Goal: Transaction & Acquisition: Obtain resource

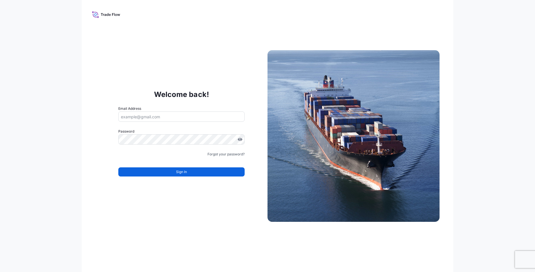
click at [160, 115] on input "Email Address" at bounding box center [181, 117] width 126 height 10
click at [160, 117] on input "Email Address" at bounding box center [181, 117] width 126 height 10
click at [139, 117] on input "Email Address" at bounding box center [181, 117] width 126 height 10
click at [145, 117] on input "Email Address" at bounding box center [181, 117] width 126 height 10
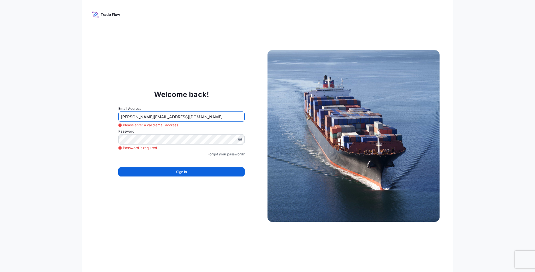
type input "Lavin.Ji@ixmetals.com"
click at [192, 175] on button "Sign In" at bounding box center [181, 172] width 126 height 9
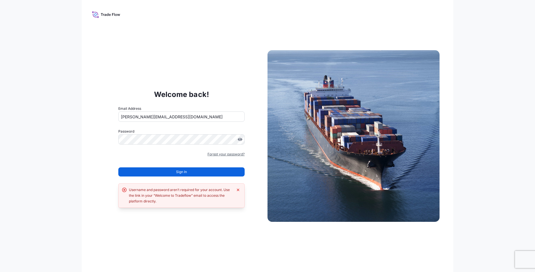
click at [222, 155] on link "Forgot your password?" at bounding box center [225, 155] width 37 height 6
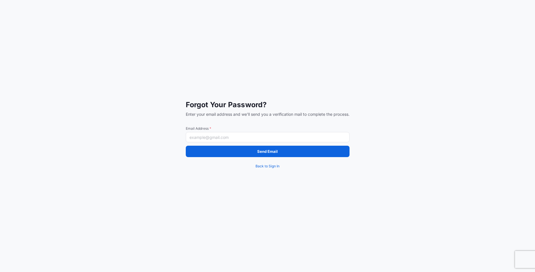
click at [209, 139] on input "Email Address *" at bounding box center [268, 137] width 164 height 10
type input ";"
click at [209, 139] on input ";" at bounding box center [268, 137] width 164 height 10
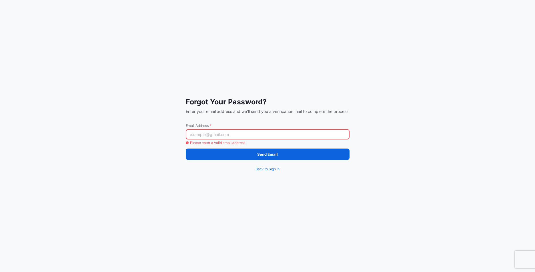
click at [205, 136] on input "Email Address *" at bounding box center [268, 134] width 164 height 10
type input "Lavin.Ji@ixmetals.com"
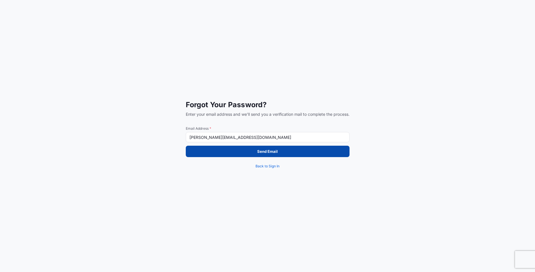
click at [286, 157] on button "Send Email" at bounding box center [268, 151] width 164 height 11
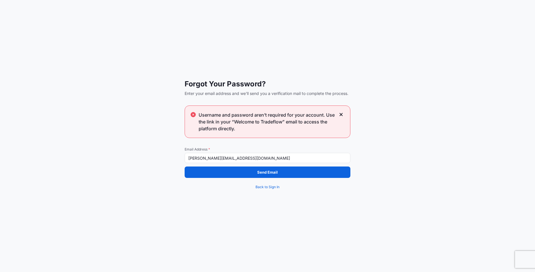
click at [248, 161] on input "Lavin.Ji@ixmetals.com" at bounding box center [268, 158] width 166 height 10
click at [418, 144] on div "Forgot Your Password? Enter your email address and we'll send you a verificatio…" at bounding box center [267, 136] width 535 height 272
click at [251, 160] on input "Lavin.Ji@ixmetals.com" at bounding box center [268, 158] width 166 height 10
drag, startPoint x: 356, startPoint y: 212, endPoint x: 301, endPoint y: 173, distance: 67.4
click at [356, 212] on div "Forgot Your Password? Enter your email address and we'll send you a verificatio…" at bounding box center [267, 136] width 535 height 272
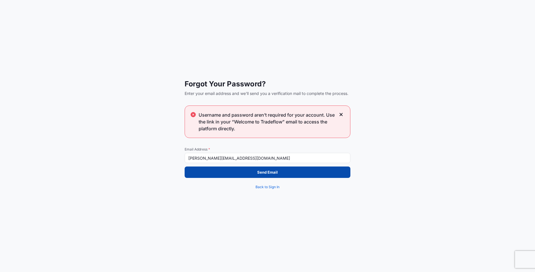
click at [268, 172] on p "Send Email" at bounding box center [267, 173] width 21 height 6
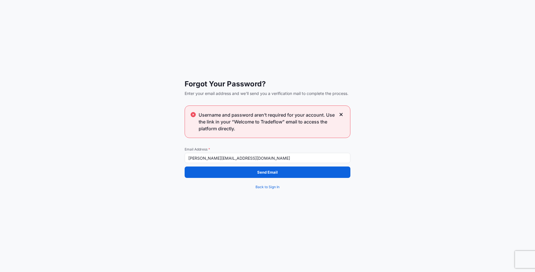
click at [341, 115] on icon at bounding box center [340, 114] width 3 height 3
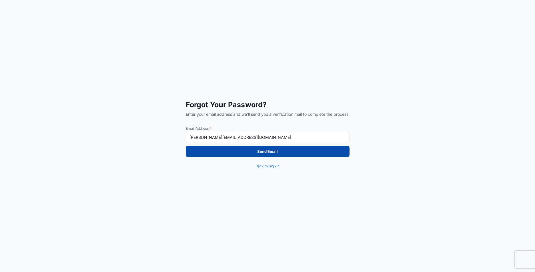
click at [194, 150] on button "Send Email" at bounding box center [268, 151] width 164 height 11
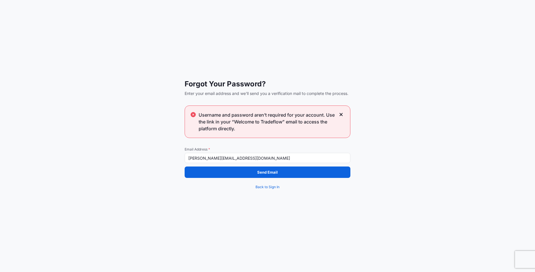
click at [342, 115] on icon at bounding box center [341, 114] width 4 height 5
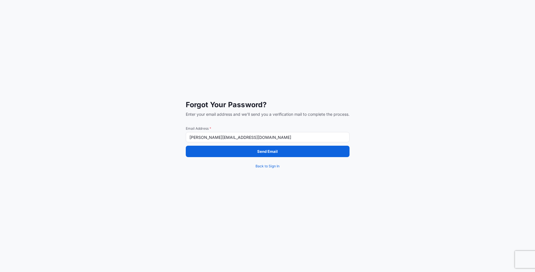
click at [251, 138] on input "Lavin.Ji@ixmetals.com" at bounding box center [268, 137] width 164 height 10
click at [161, 178] on div "Forgot Your Password? Enter your email address and we'll send you a verificatio…" at bounding box center [267, 136] width 535 height 272
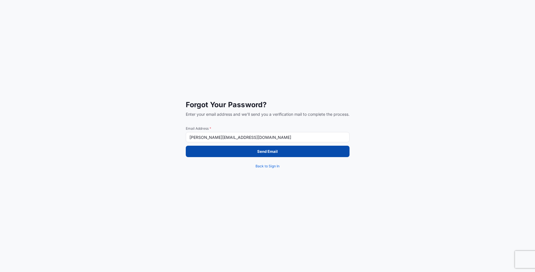
click at [226, 153] on button "Send Email" at bounding box center [268, 151] width 164 height 11
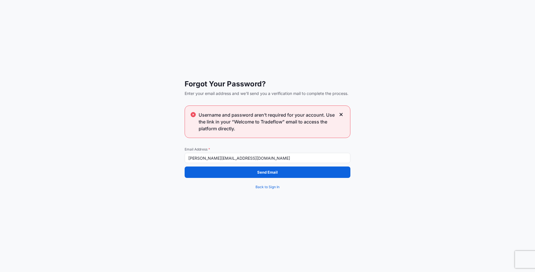
drag, startPoint x: 240, startPoint y: 157, endPoint x: 181, endPoint y: 158, distance: 59.7
click at [181, 158] on div "Forgot Your Password? Enter your email address and we'll send you a verificatio…" at bounding box center [267, 136] width 535 height 272
click at [170, 240] on div "Forgot Your Password? Enter your email address and we'll send you a verificatio…" at bounding box center [267, 136] width 535 height 272
click at [340, 114] on icon at bounding box center [340, 114] width 3 height 3
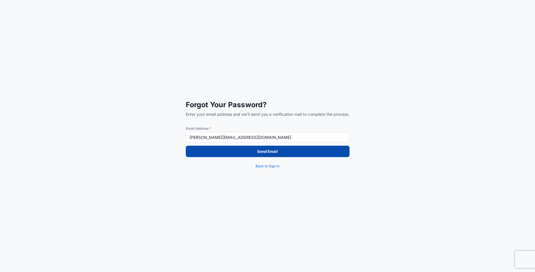
click at [210, 154] on button "Send Email" at bounding box center [268, 151] width 164 height 11
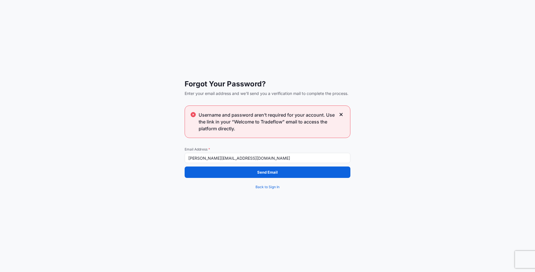
click at [342, 115] on icon at bounding box center [341, 114] width 4 height 5
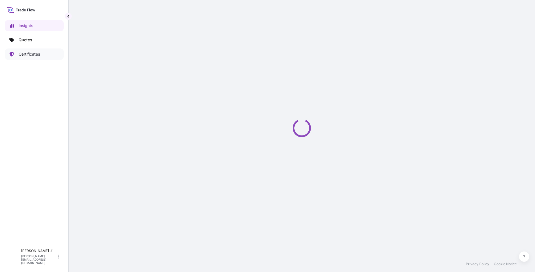
click at [26, 52] on p "Certificates" at bounding box center [29, 54] width 21 height 6
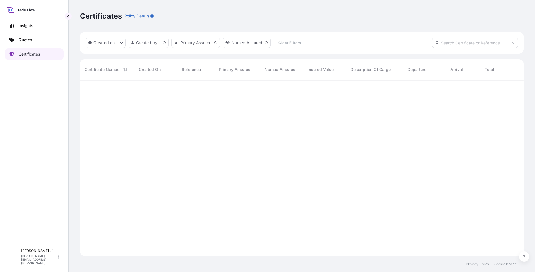
scroll to position [175, 439]
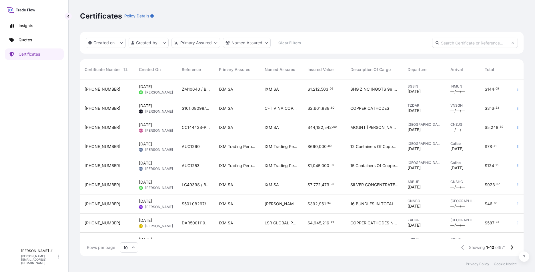
click at [455, 40] on input "text" at bounding box center [475, 43] width 86 height 10
paste input "31846-56-1-"
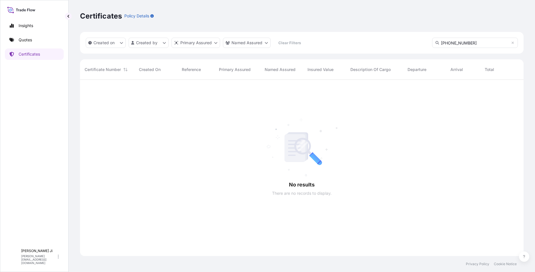
scroll to position [193, 439]
type input "[PHONE_NUMBER]"
click at [441, 43] on input "[PHONE_NUMBER]" at bounding box center [475, 43] width 86 height 10
click at [468, 43] on input "[PHONE_NUMBER]" at bounding box center [475, 43] width 86 height 10
click at [32, 54] on p "Certificates" at bounding box center [29, 54] width 21 height 6
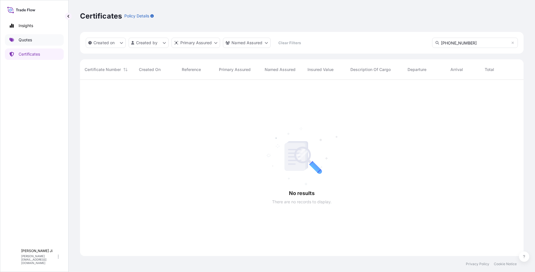
click at [21, 38] on p "Quotes" at bounding box center [25, 40] width 13 height 6
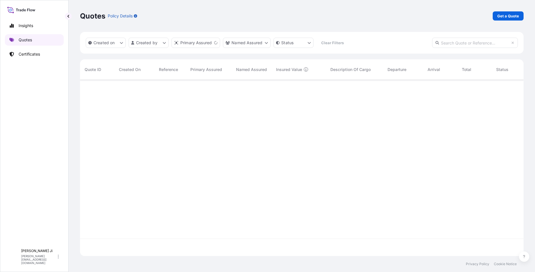
scroll to position [175, 439]
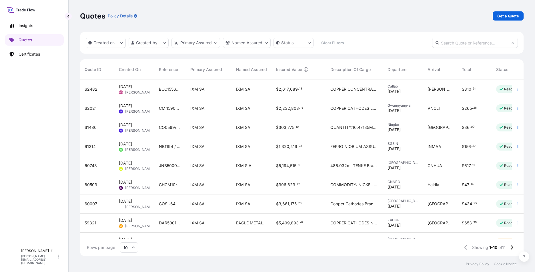
click at [468, 43] on input "text" at bounding box center [475, 43] width 86 height 10
paste input "31846-56-1-"
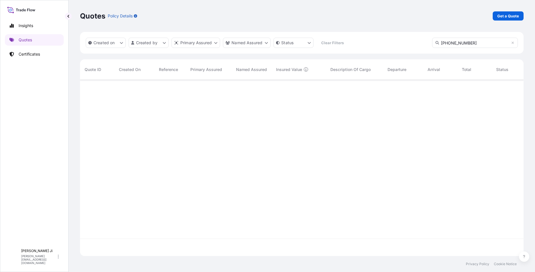
scroll to position [193, 439]
type input "[PHONE_NUMBER]"
click at [30, 56] on p "Certificates" at bounding box center [29, 54] width 21 height 6
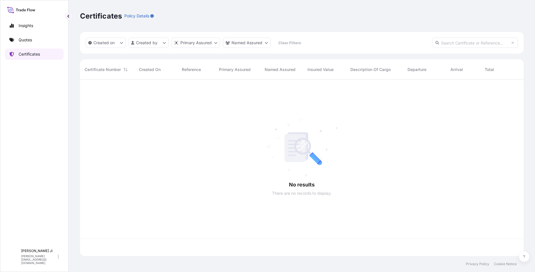
scroll to position [175, 439]
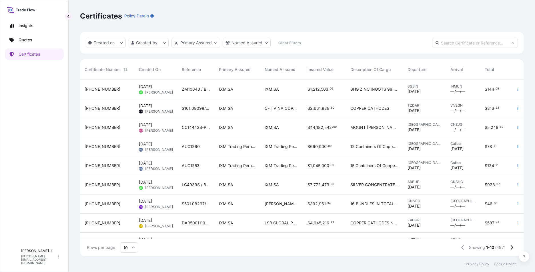
paste input "31846-56-1-"
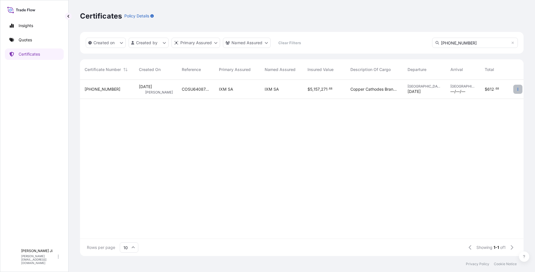
type input "[PHONE_NUMBER]"
click at [516, 90] on icon "button" at bounding box center [517, 89] width 3 height 3
click at [498, 91] on p "Duplicate quote" at bounding box center [486, 91] width 30 height 6
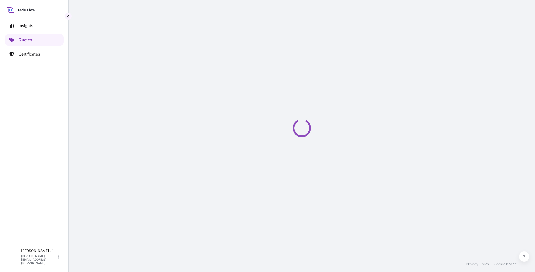
select select "Sea"
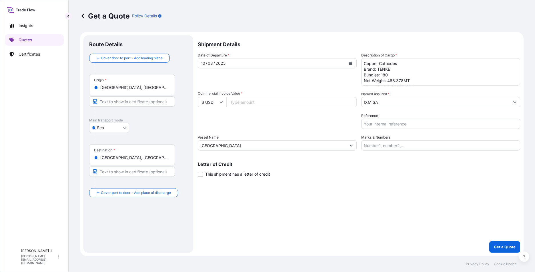
select select "31846"
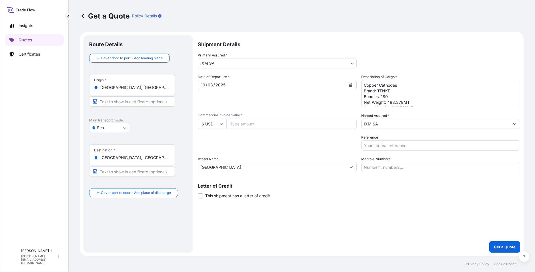
click at [348, 85] on button "Calendar" at bounding box center [350, 85] width 9 height 9
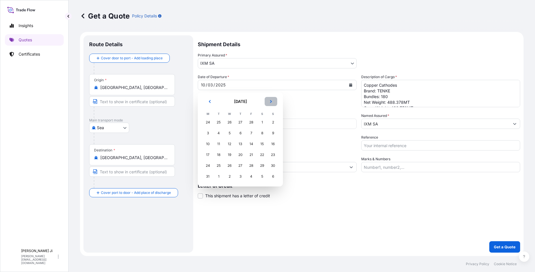
click at [272, 99] on button "Next" at bounding box center [270, 101] width 13 height 9
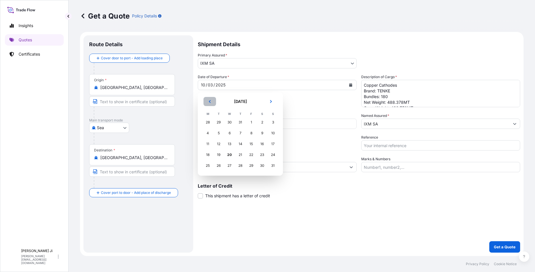
click at [210, 101] on icon "Previous" at bounding box center [210, 101] width 2 height 3
click at [272, 153] on div "27" at bounding box center [273, 155] width 10 height 10
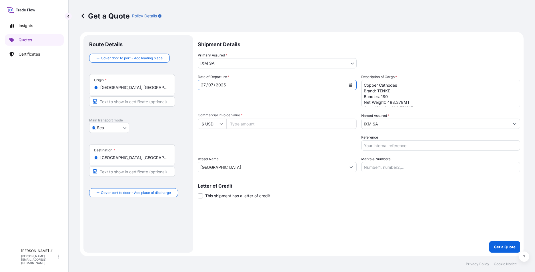
click at [264, 123] on input "Commercial Invoice Value *" at bounding box center [291, 124] width 130 height 10
paste input "4729342.17"
type input "4729342.17"
click at [328, 209] on div "Shipment Details Primary Assured * IXM SA IXM SA CMOC Limited IXM Trading LLC I…" at bounding box center [359, 144] width 322 height 218
drag, startPoint x: 376, startPoint y: 148, endPoint x: 371, endPoint y: 146, distance: 4.7
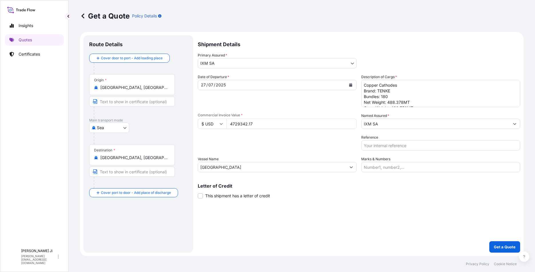
click at [376, 148] on input "Reference" at bounding box center [440, 146] width 159 height 10
click at [371, 145] on input "Reference" at bounding box center [440, 146] width 159 height 10
paste input "JNB500027900"
type input "JNB500027900"
click at [407, 204] on div "Shipment Details Primary Assured * IXM SA IXM SA CMOC Limited IXM Trading LLC I…" at bounding box center [359, 144] width 322 height 218
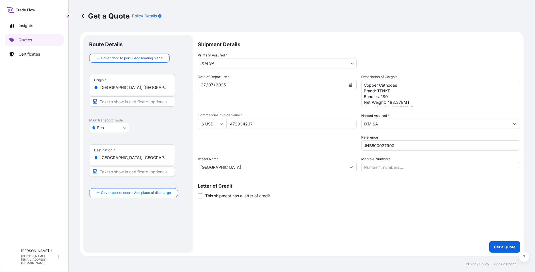
scroll to position [6, 0]
drag, startPoint x: 387, startPoint y: 97, endPoint x: 402, endPoint y: 95, distance: 14.4
click at [402, 95] on textarea "Copper Cathodes Brand: TENKE Bundles: 180 Net Weight: 488.378MT Gross Weight: 4…" at bounding box center [440, 93] width 159 height 27
drag, startPoint x: 391, startPoint y: 102, endPoint x: 406, endPoint y: 101, distance: 15.2
click at [406, 101] on textarea "Copper Cathodes Brand: TENKE Bundles: 180 Net Weight: 488.378MT Gross Weight: 4…" at bounding box center [440, 93] width 159 height 27
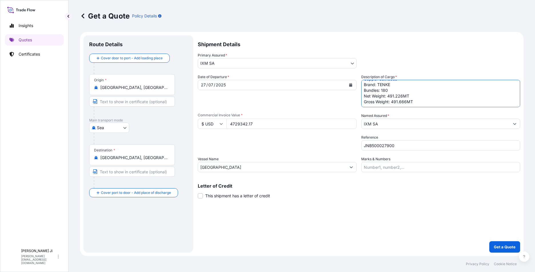
click at [440, 95] on textarea "Copper Cathodes Brand: TENKE Bundles: 180 Net Weight: 488.378MT Gross Weight: 4…" at bounding box center [440, 93] width 159 height 27
type textarea "Copper Cathodes Brand: TENKE Bundles: 180 Net Weight: 491.226MT Gross Weight: 4…"
click at [502, 247] on p "Get a Quote" at bounding box center [505, 247] width 22 height 6
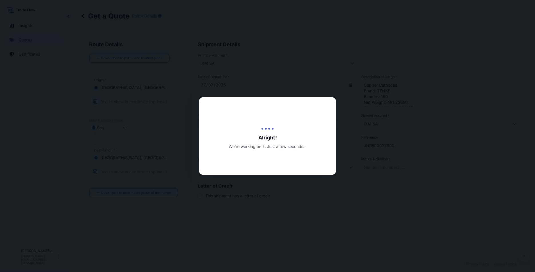
type input "[DATE]"
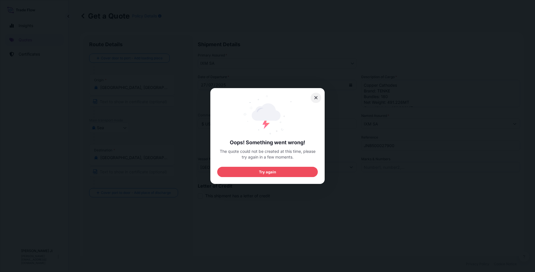
click at [316, 98] on icon at bounding box center [316, 97] width 4 height 5
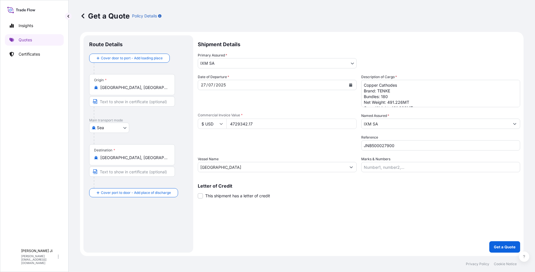
click at [350, 220] on div "Shipment Details Primary Assured * IXM SA IXM SA CMOC Limited IXM Trading LLC I…" at bounding box center [359, 144] width 322 height 218
click at [505, 248] on p "Get a Quote" at bounding box center [505, 247] width 22 height 6
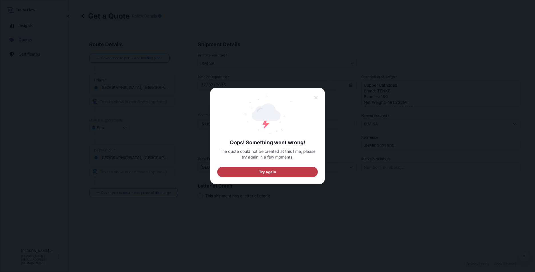
click at [302, 169] on button "Try again" at bounding box center [267, 172] width 101 height 10
click at [315, 97] on icon at bounding box center [316, 97] width 4 height 5
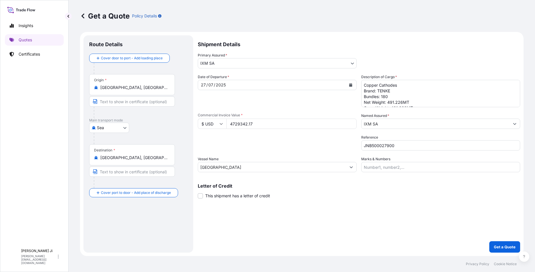
click at [256, 139] on div "Packing Category Type to search a container mode Please select a primary mode o…" at bounding box center [277, 143] width 159 height 16
click at [233, 198] on span "This shipment has a letter of credit" at bounding box center [237, 196] width 65 height 6
click at [198, 193] on input "This shipment has a letter of credit" at bounding box center [198, 193] width 0 height 0
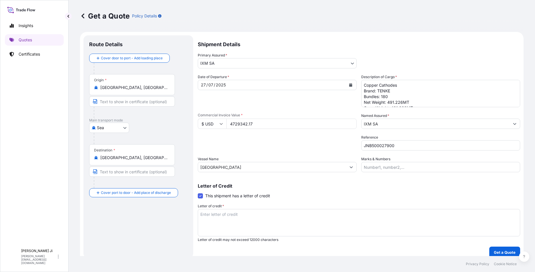
click at [202, 196] on span at bounding box center [200, 196] width 5 height 5
click at [198, 193] on input "This shipment has a letter of credit" at bounding box center [198, 193] width 0 height 0
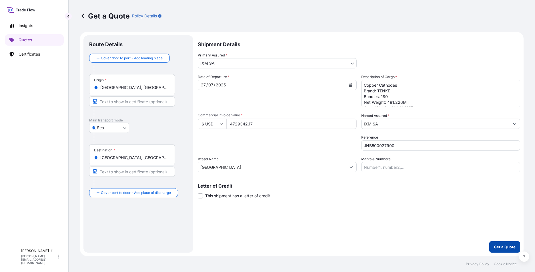
click at [500, 243] on button "Get a Quote" at bounding box center [504, 247] width 31 height 11
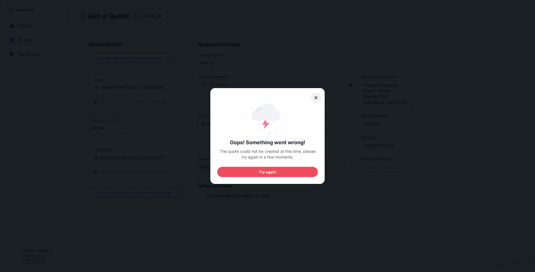
click at [315, 99] on icon at bounding box center [316, 97] width 4 height 5
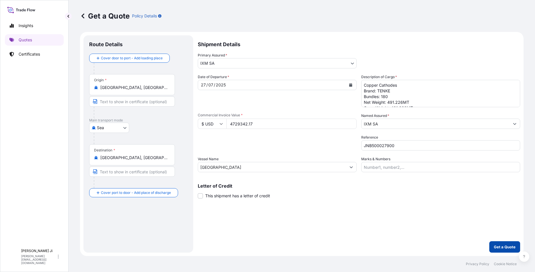
click at [502, 246] on p "Get a Quote" at bounding box center [505, 247] width 22 height 6
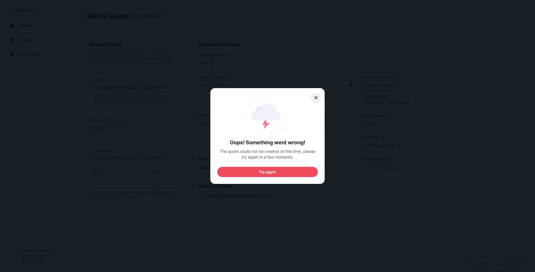
click at [313, 98] on button at bounding box center [315, 98] width 11 height 10
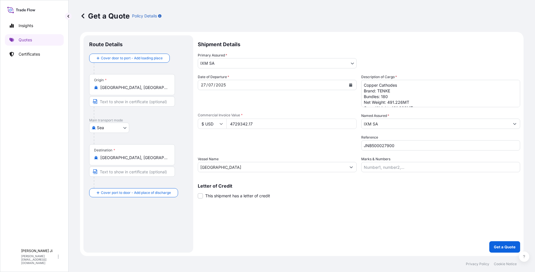
click at [305, 248] on div "Shipment Details Primary Assured * IXM SA IXM SA CMOC Limited IXM Trading LLC I…" at bounding box center [359, 144] width 322 height 218
click at [510, 249] on p "Get a Quote" at bounding box center [505, 247] width 22 height 6
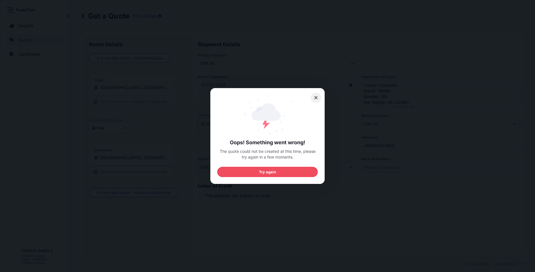
click at [316, 97] on icon at bounding box center [315, 97] width 3 height 3
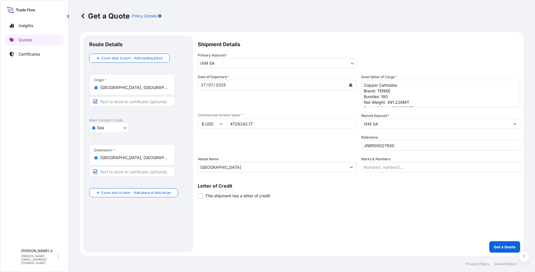
click at [484, 68] on div "Primary Assured * IXM SA IXM SA CMOC Limited IXM Trading LLC IXM ([GEOGRAPHIC_D…" at bounding box center [359, 61] width 322 height 16
click at [506, 246] on p "Get a Quote" at bounding box center [505, 247] width 22 height 6
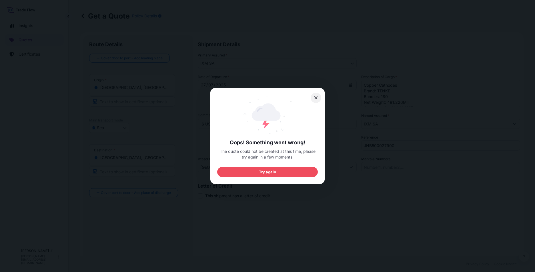
click at [316, 98] on icon at bounding box center [315, 97] width 3 height 3
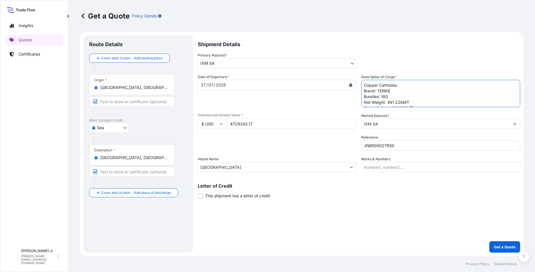
drag, startPoint x: 498, startPoint y: 107, endPoint x: 498, endPoint y: 115, distance: 8.3
click at [498, 115] on div "Date of Departure * [DATE] Cargo Category * Metals of every type and descriptio…" at bounding box center [359, 123] width 322 height 98
click at [507, 244] on button "Get a Quote" at bounding box center [504, 247] width 31 height 11
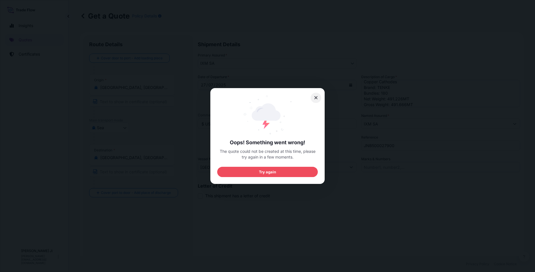
click at [318, 97] on button at bounding box center [315, 98] width 11 height 10
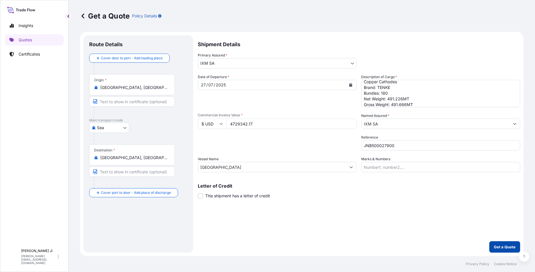
click at [501, 245] on p "Get a Quote" at bounding box center [505, 247] width 22 height 6
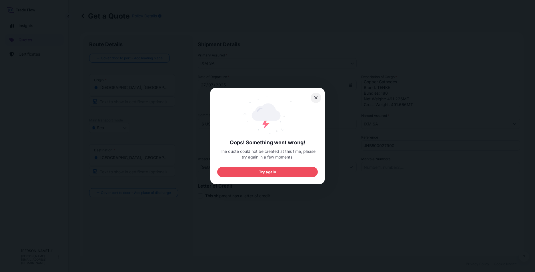
click at [316, 97] on icon at bounding box center [315, 97] width 3 height 3
